Goal: Task Accomplishment & Management: Complete application form

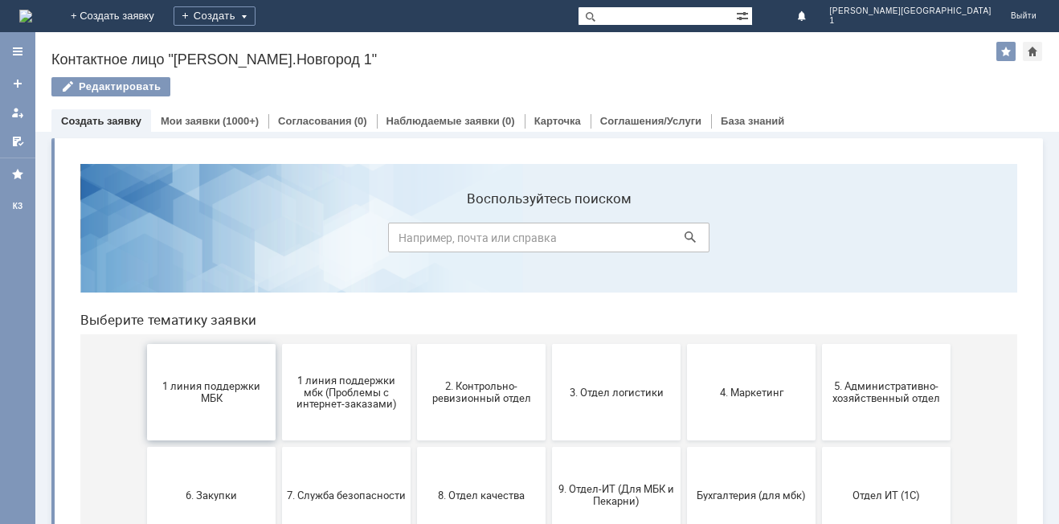
click at [211, 416] on button "1 линия поддержки МБК" at bounding box center [211, 392] width 129 height 96
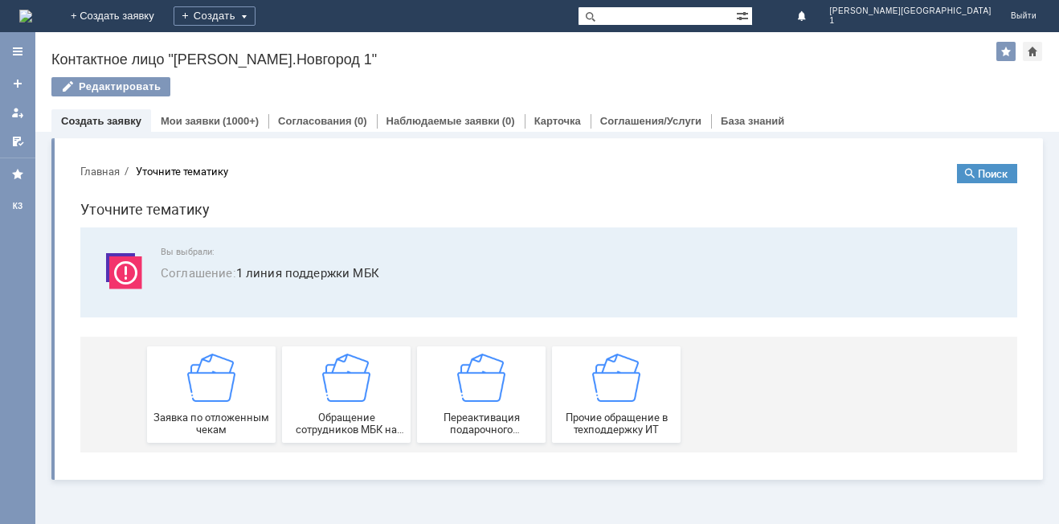
click at [211, 416] on span "Заявка по отложенным чекам" at bounding box center [211, 424] width 119 height 24
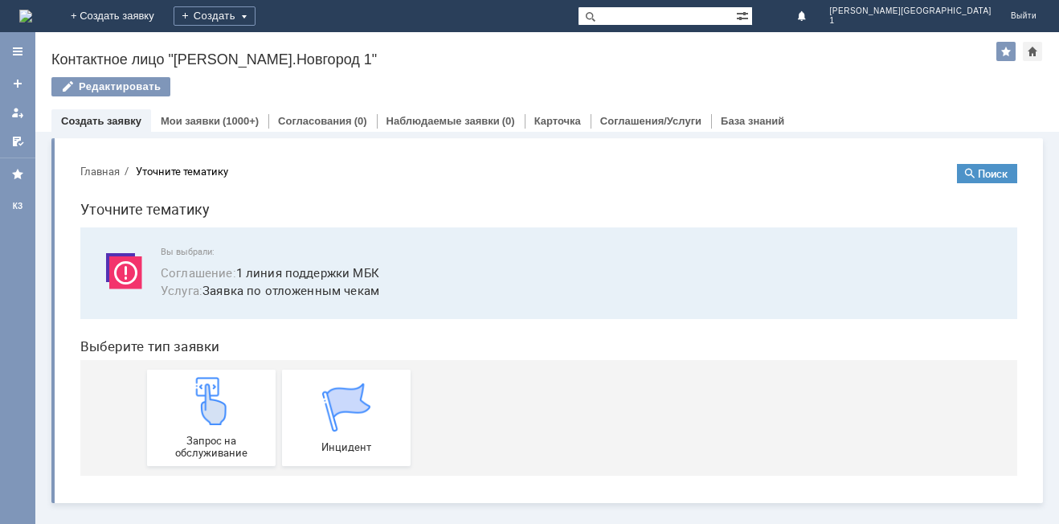
click at [211, 416] on img at bounding box center [211, 401] width 48 height 48
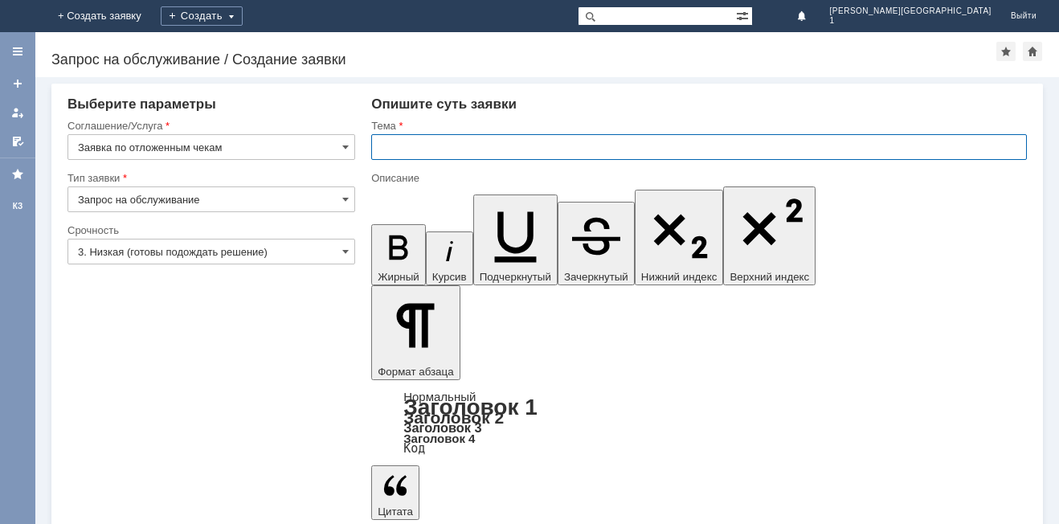
click at [431, 141] on input "text" at bounding box center [699, 147] width 656 height 26
type input "отл. чек"
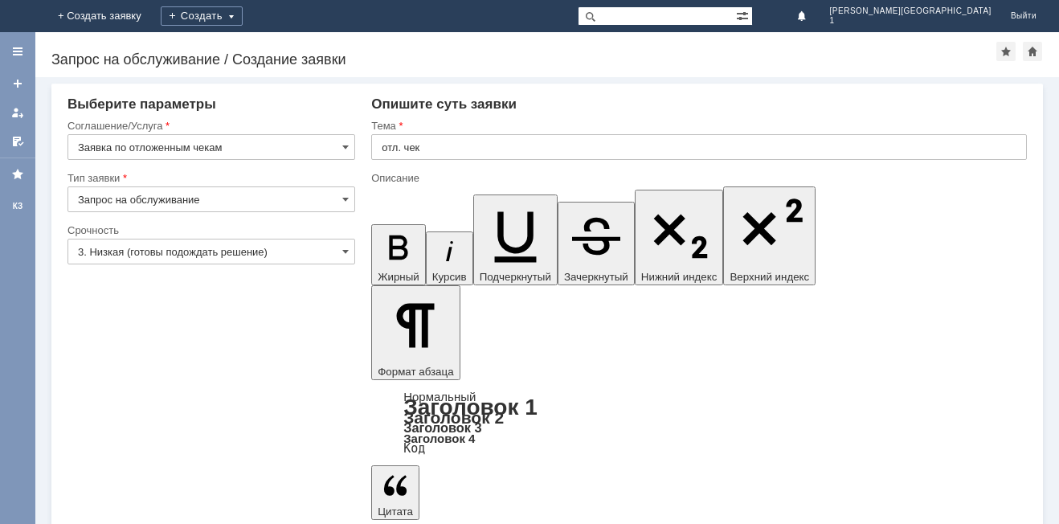
click at [346, 256] on span at bounding box center [345, 251] width 6 height 13
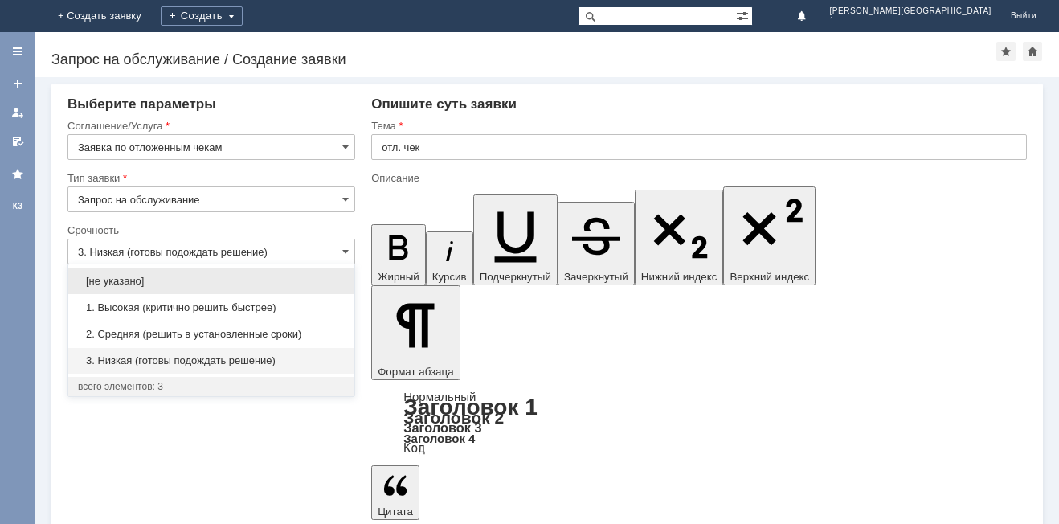
drag, startPoint x: 296, startPoint y: 330, endPoint x: 338, endPoint y: 348, distance: 46.1
click at [297, 331] on span "2. Средняя (решить в установленные сроки)" at bounding box center [211, 334] width 267 height 13
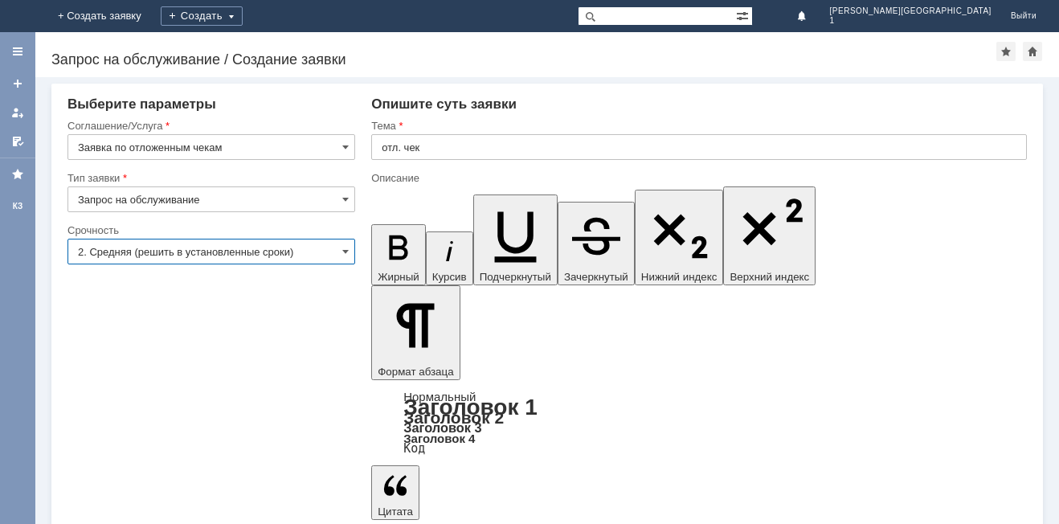
type input "2. Средняя (решить в установленные сроки)"
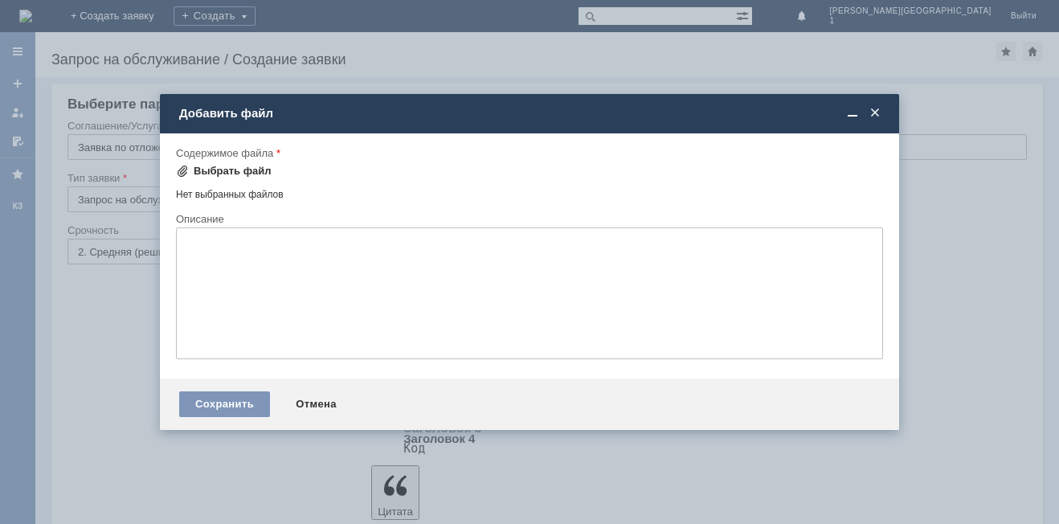
click at [231, 166] on div "Выбрать файл" at bounding box center [233, 171] width 78 height 13
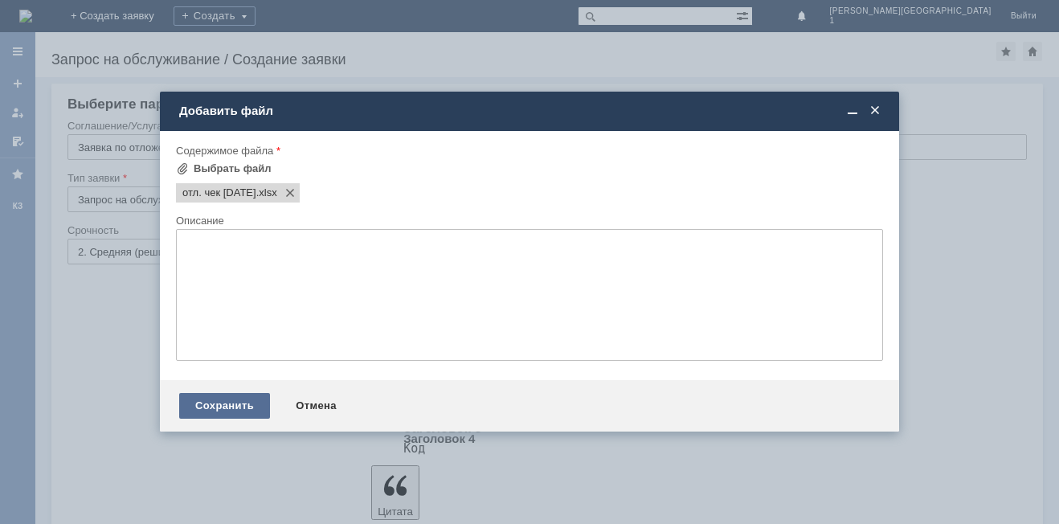
click at [226, 402] on div "Сохранить" at bounding box center [224, 406] width 91 height 26
